Goal: Information Seeking & Learning: Learn about a topic

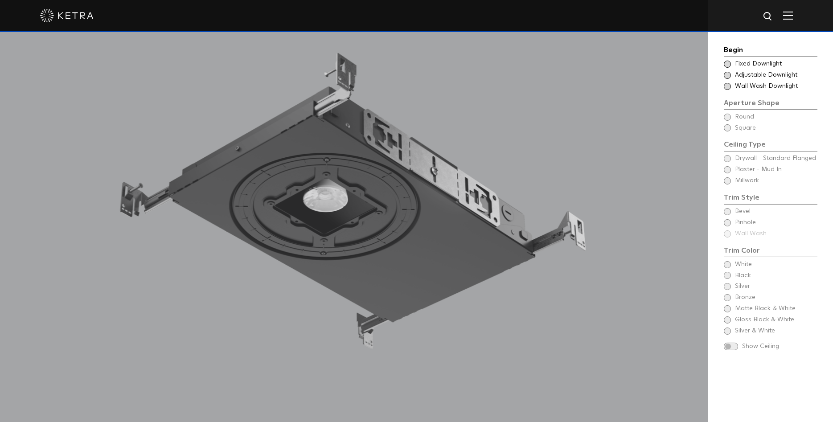
scroll to position [864, 0]
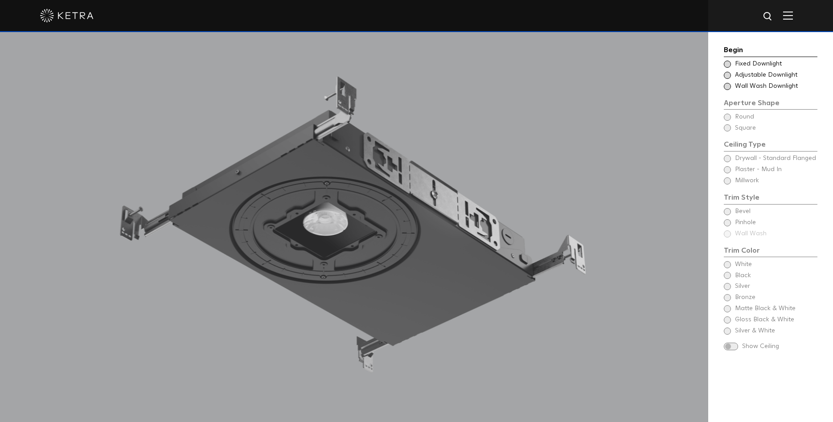
click at [728, 64] on span at bounding box center [727, 64] width 7 height 7
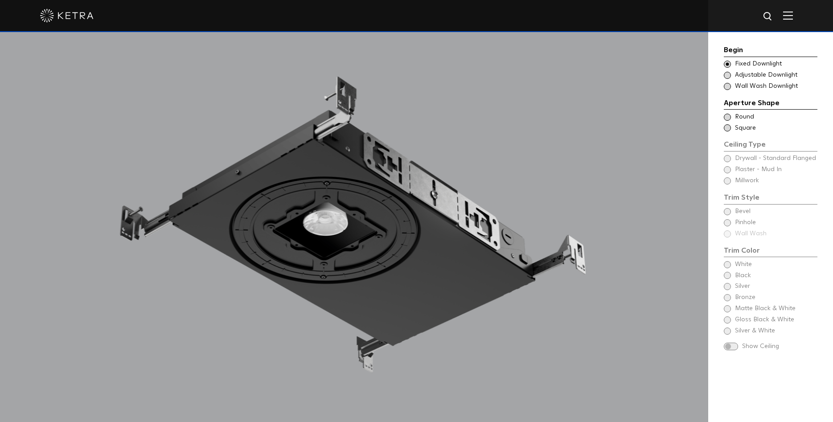
click at [727, 116] on span at bounding box center [727, 117] width 7 height 7
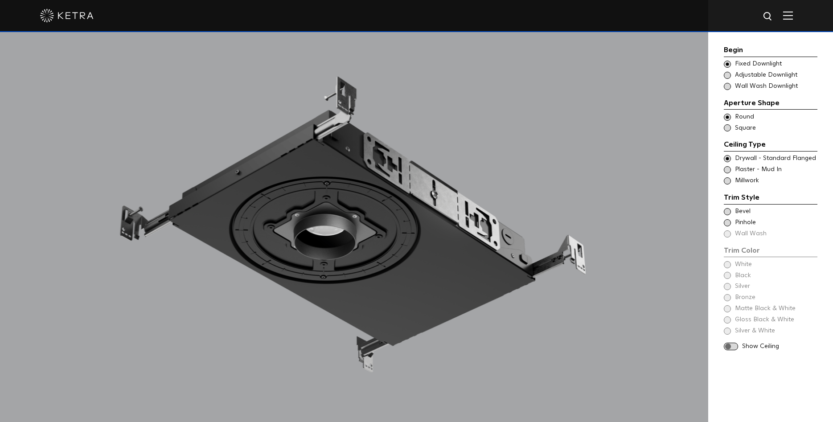
click at [728, 209] on span at bounding box center [727, 211] width 7 height 7
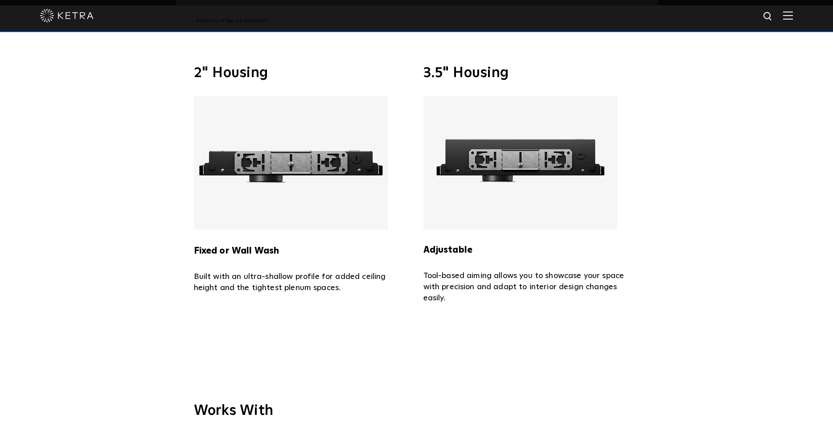
scroll to position [1591, 0]
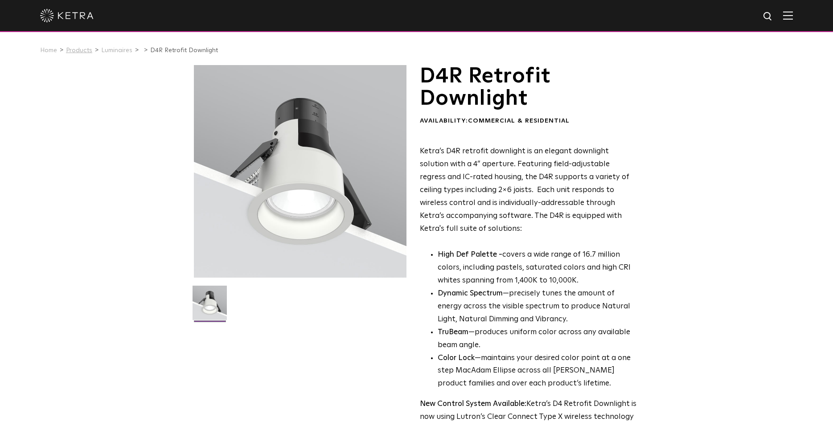
click at [81, 53] on link "Products" at bounding box center [79, 50] width 26 height 6
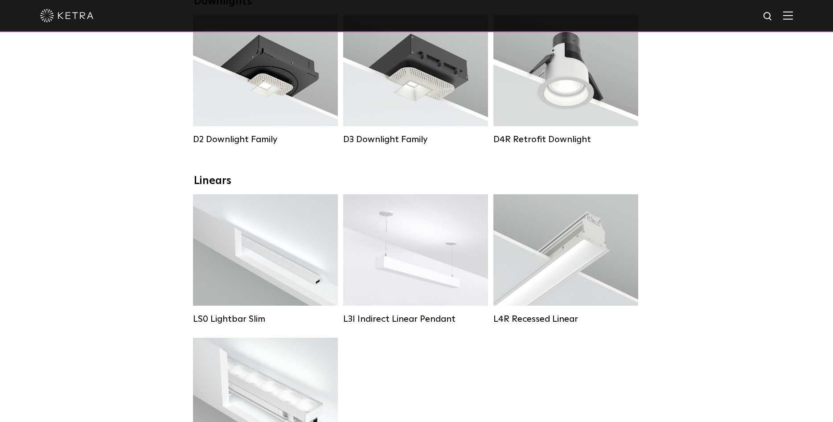
scroll to position [45, 0]
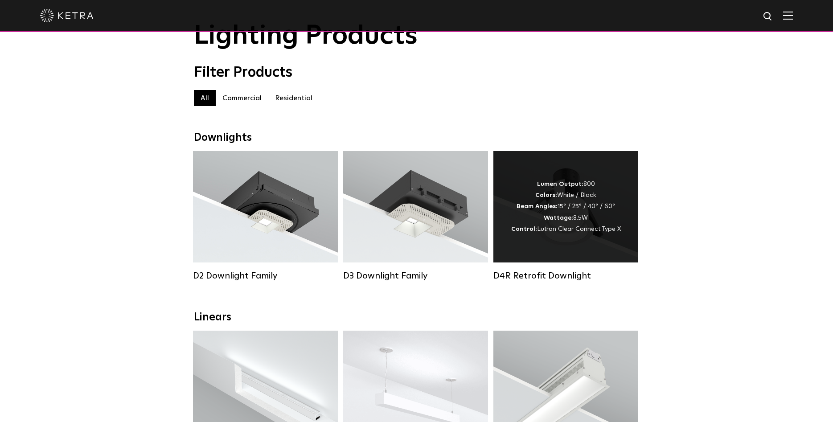
click at [556, 252] on div "Lumen Output: 800 Colors: White / Black Beam Angles: 15° / 25° / 40° / 60° Watt…" at bounding box center [565, 206] width 145 height 111
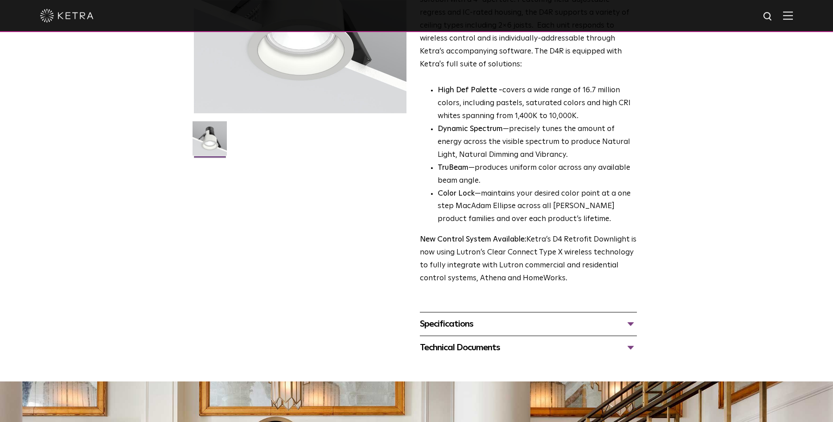
scroll to position [227, 0]
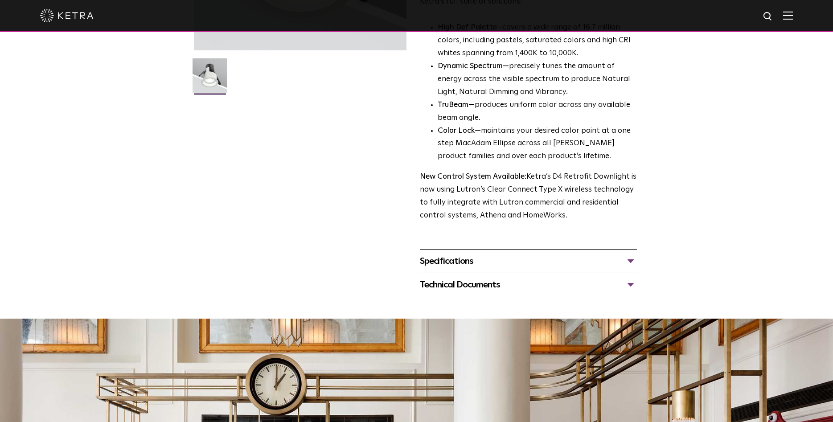
click at [628, 261] on div "Specifications" at bounding box center [528, 261] width 217 height 14
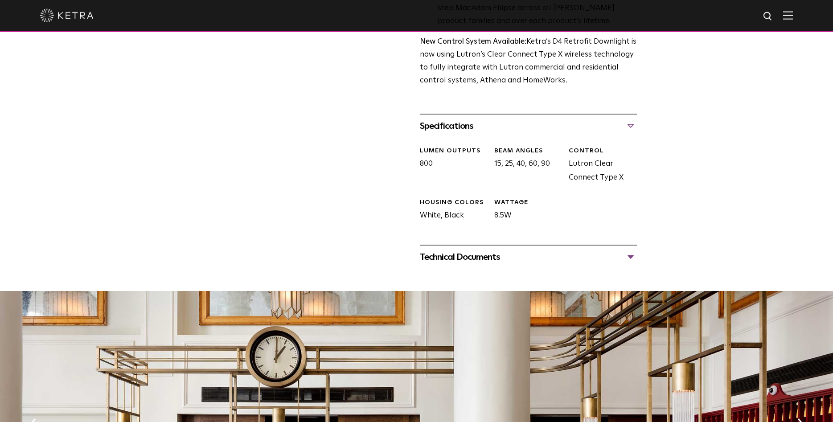
scroll to position [364, 0]
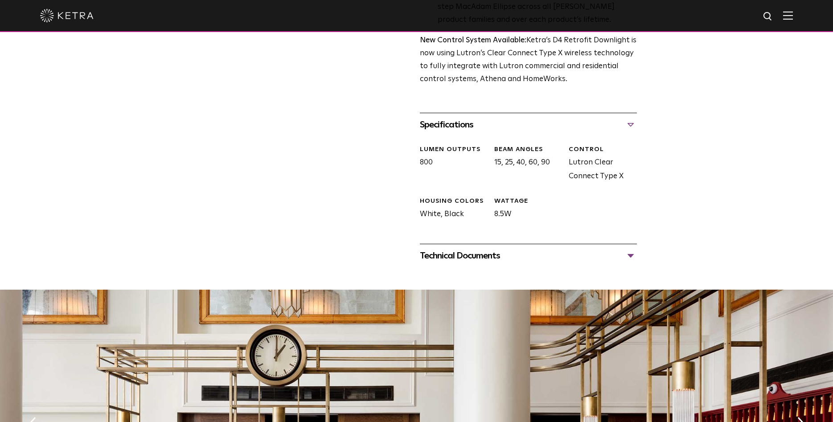
click at [626, 261] on div "Technical Documents" at bounding box center [528, 256] width 217 height 14
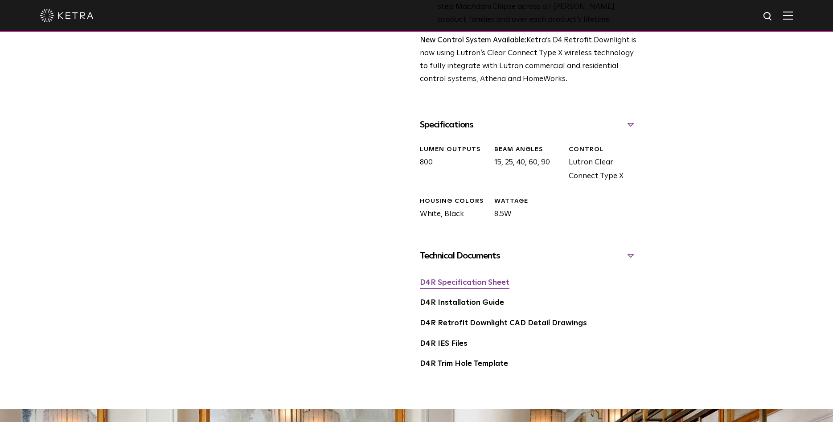
click at [476, 286] on link "D4R Specification Sheet" at bounding box center [465, 283] width 90 height 8
